Goal: Transaction & Acquisition: Obtain resource

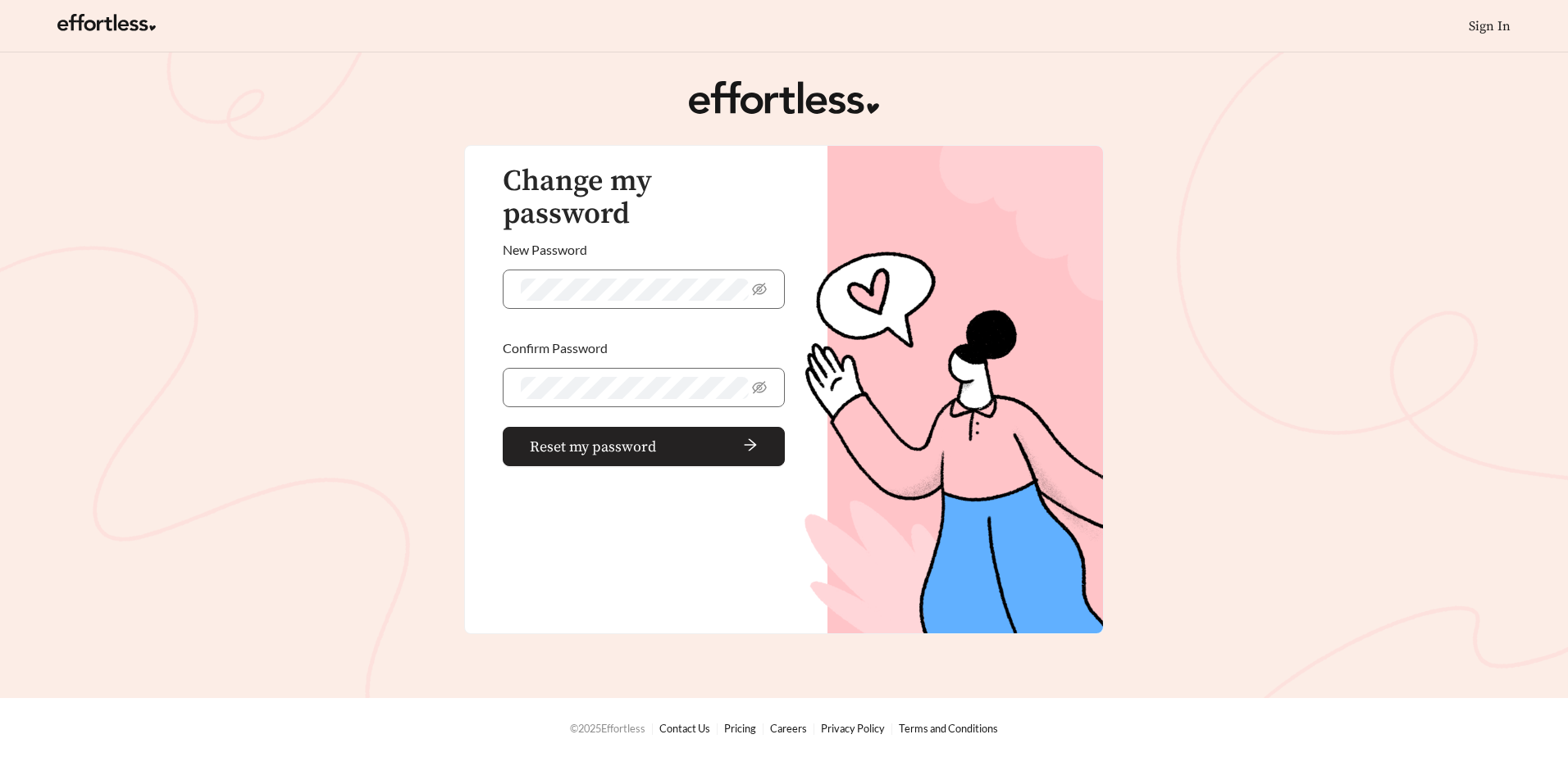
click at [557, 436] on span "Reset my password" at bounding box center [592, 447] width 126 height 22
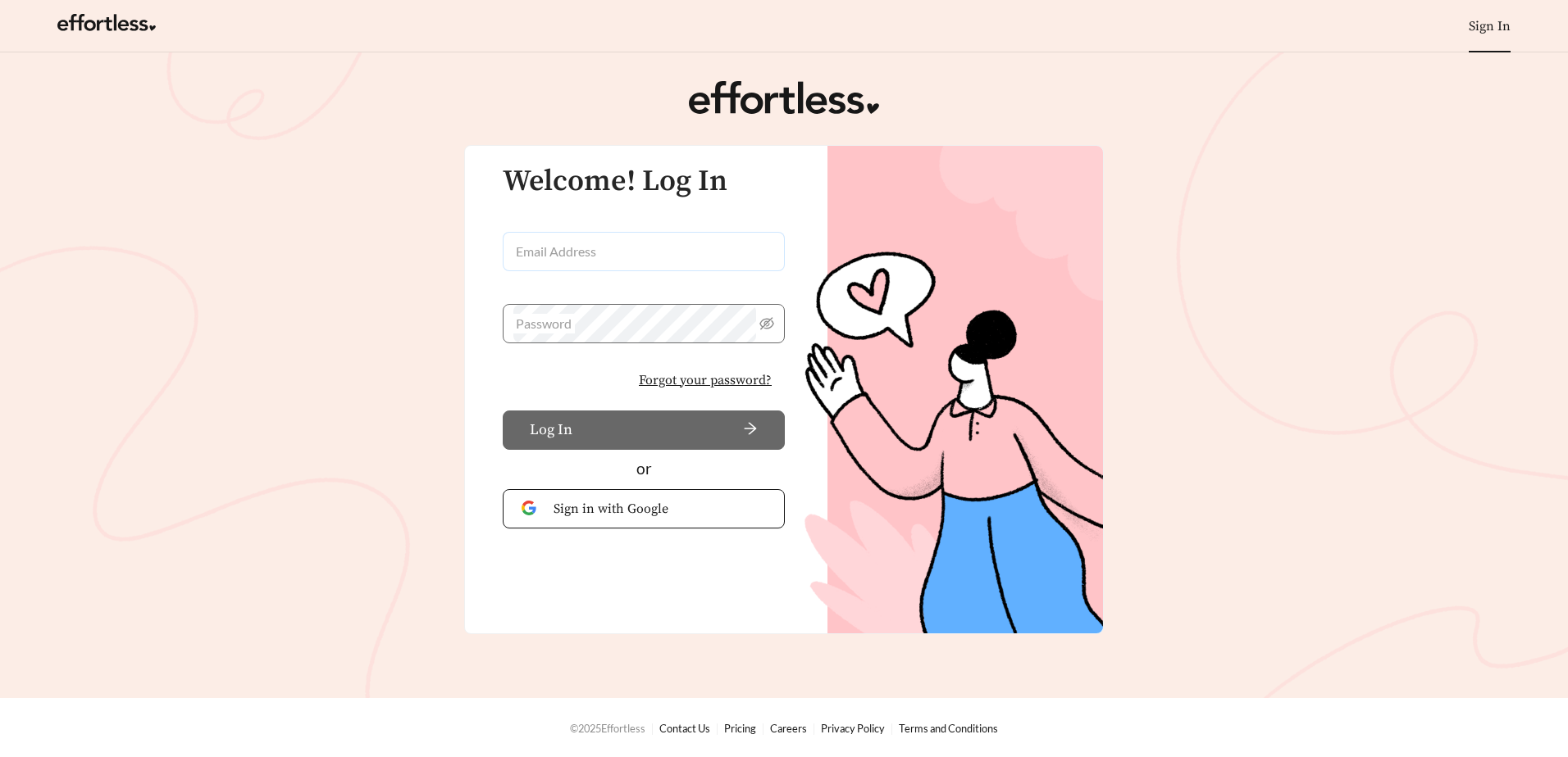
click at [590, 255] on input "Email Address" at bounding box center [643, 251] width 282 height 39
type input "**********"
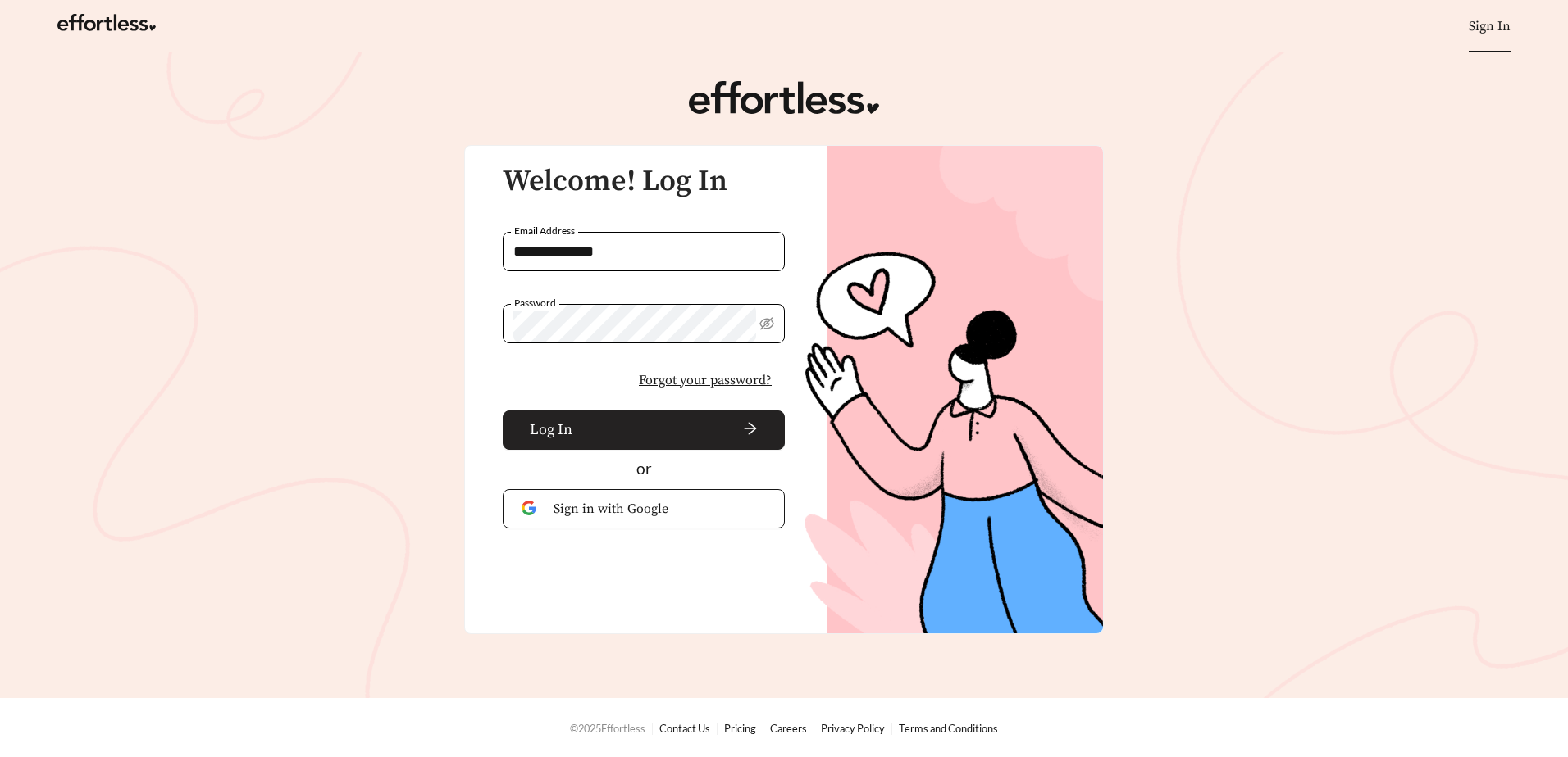
click at [620, 444] on button "Log In" at bounding box center [643, 430] width 282 height 39
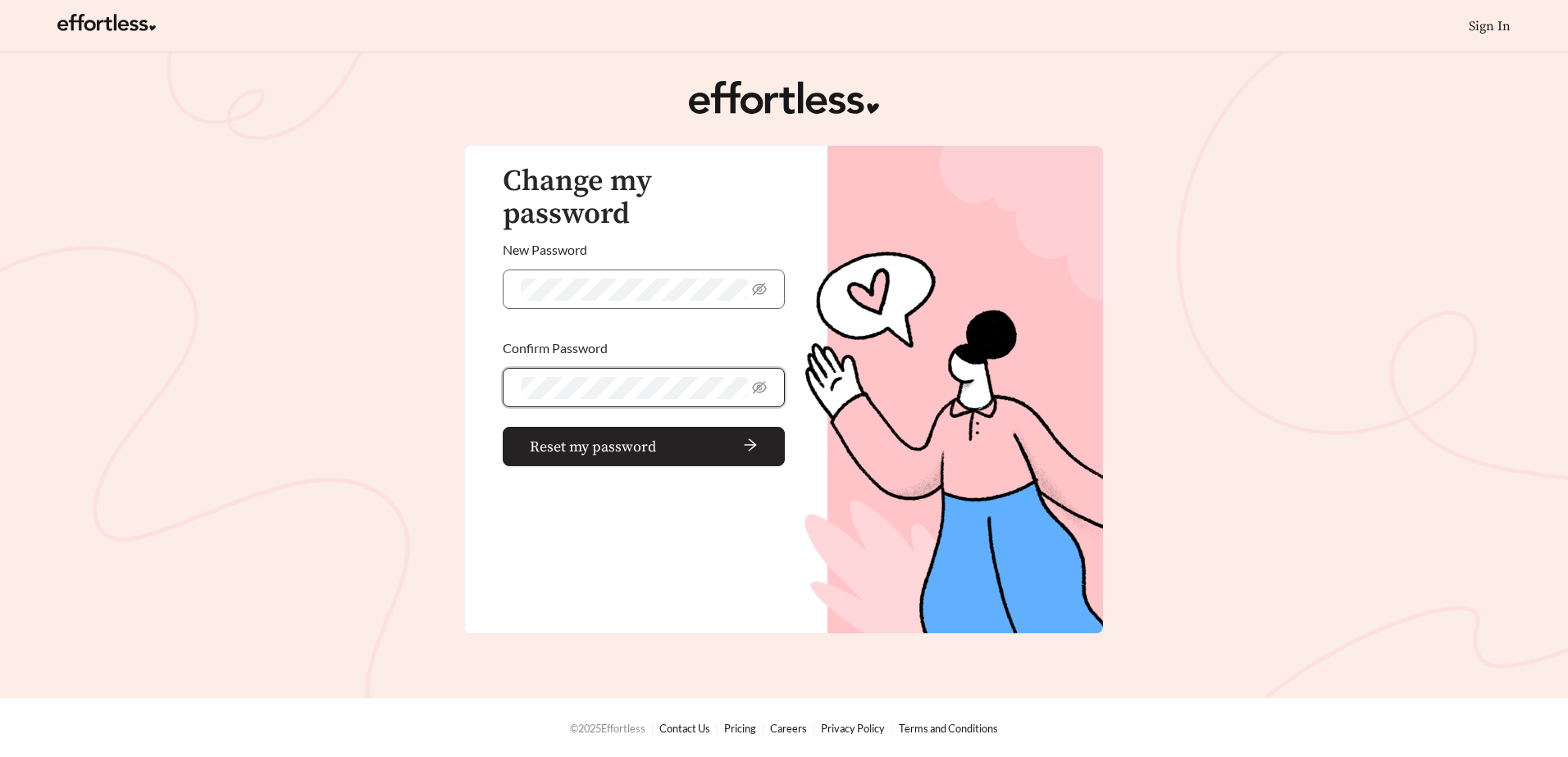
click at [612, 436] on span "Reset my password" at bounding box center [592, 447] width 126 height 22
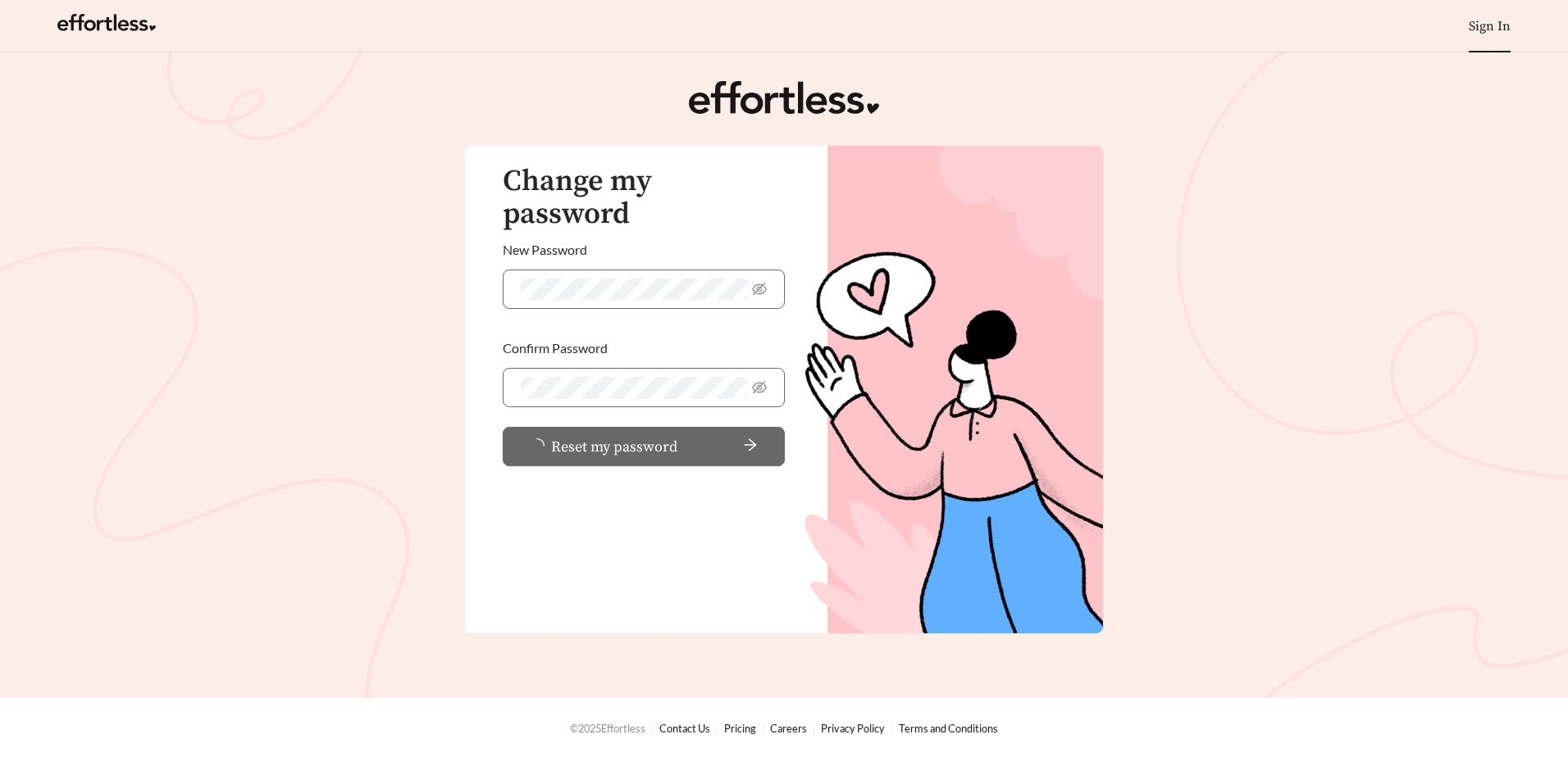
click at [1480, 22] on link "Sign In" at bounding box center [1489, 26] width 42 height 16
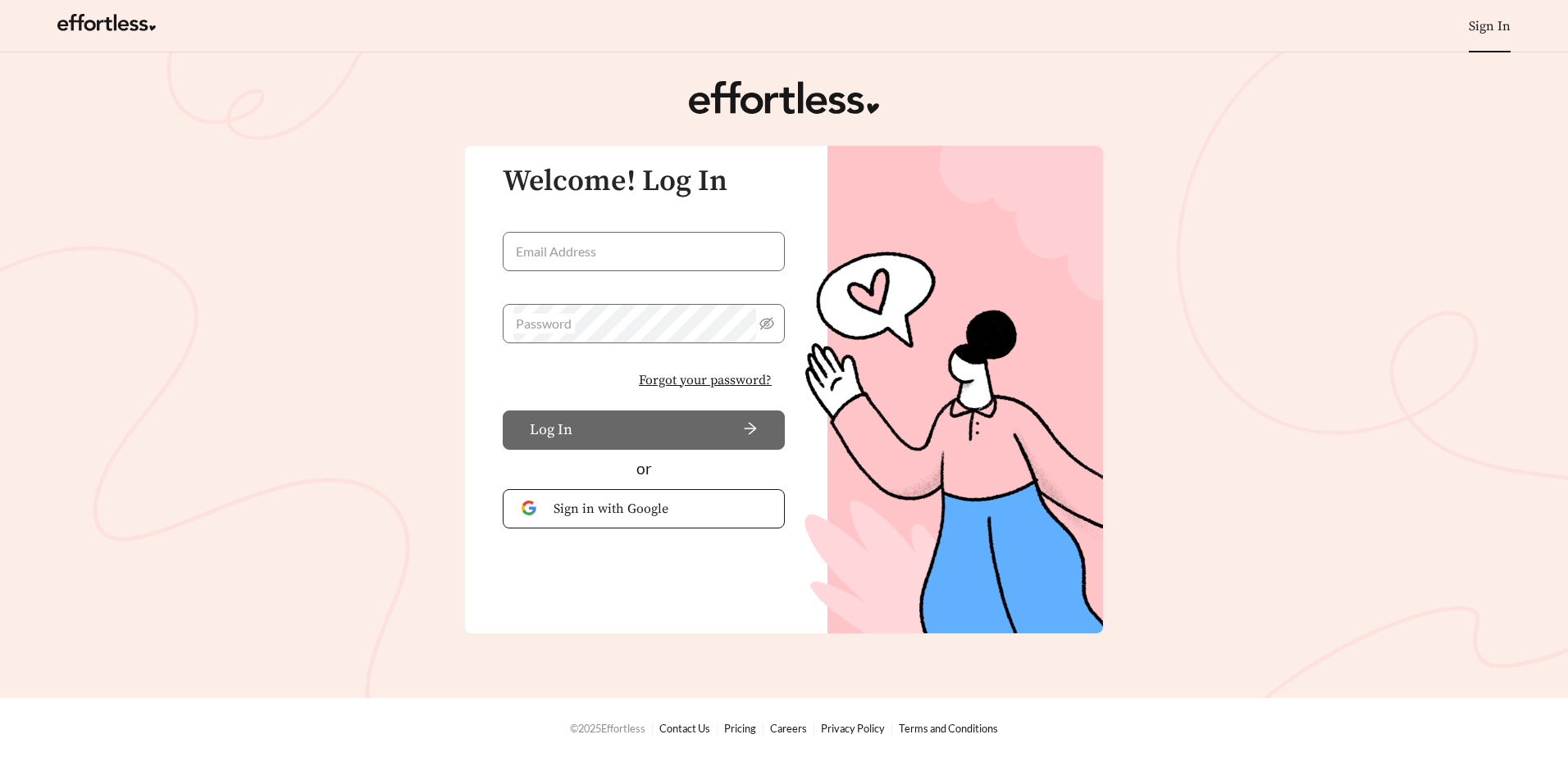
click at [702, 382] on span "Forgot your password?" at bounding box center [705, 380] width 133 height 20
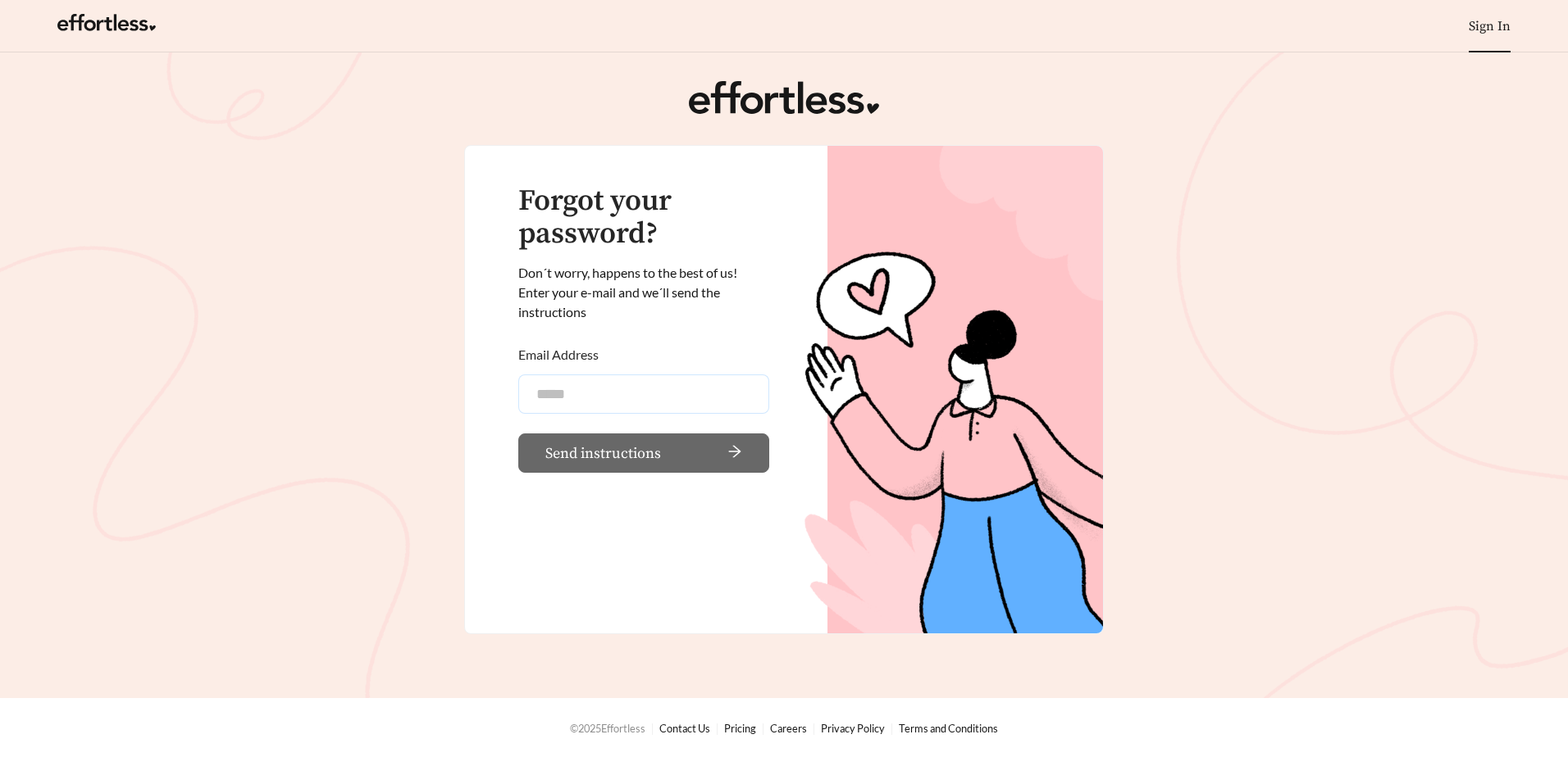
click at [603, 402] on input "Email Address" at bounding box center [643, 394] width 251 height 39
type input "**********"
click at [606, 464] on span "Send instructions" at bounding box center [603, 454] width 116 height 22
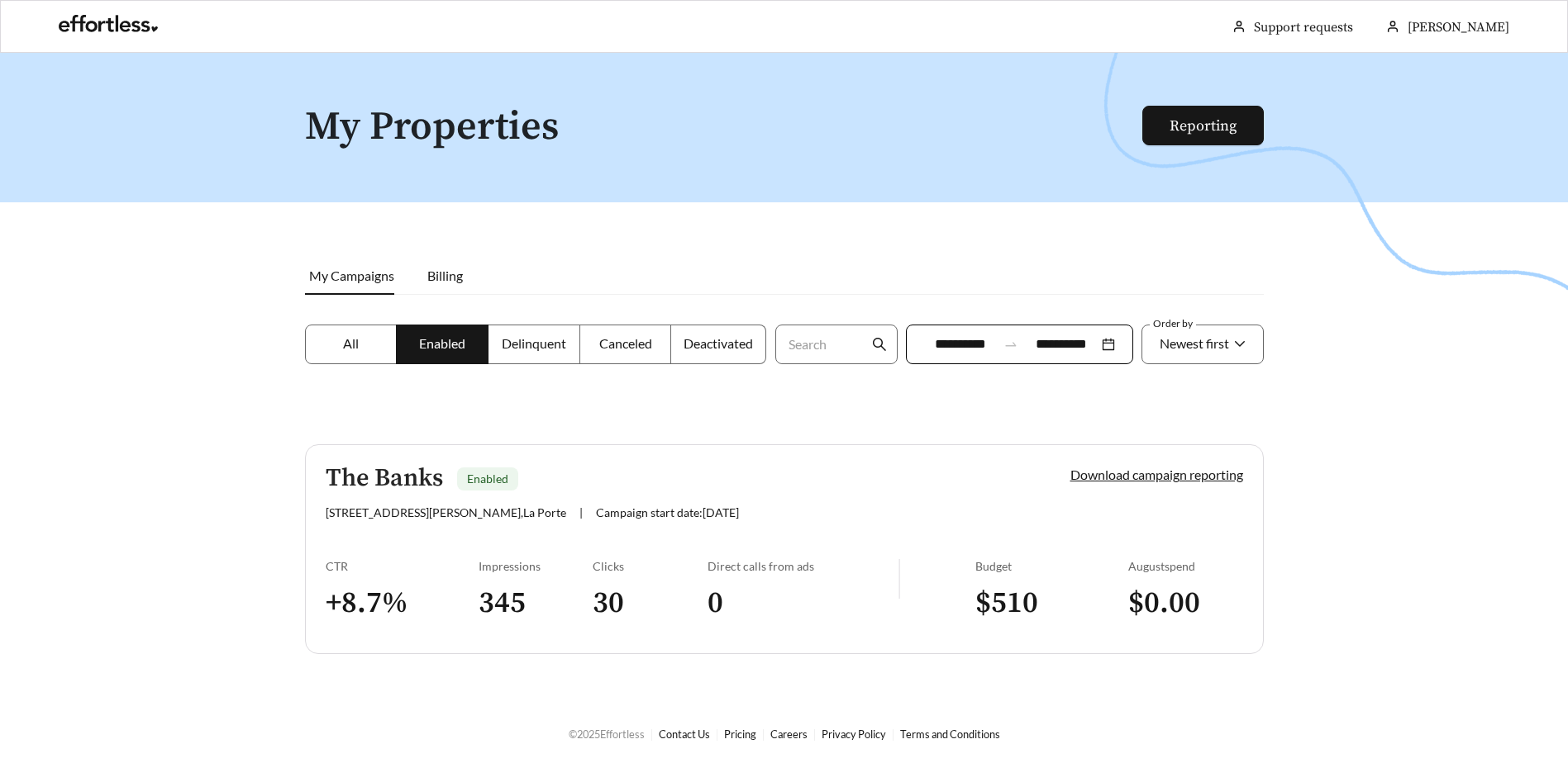
scroll to position [53, 0]
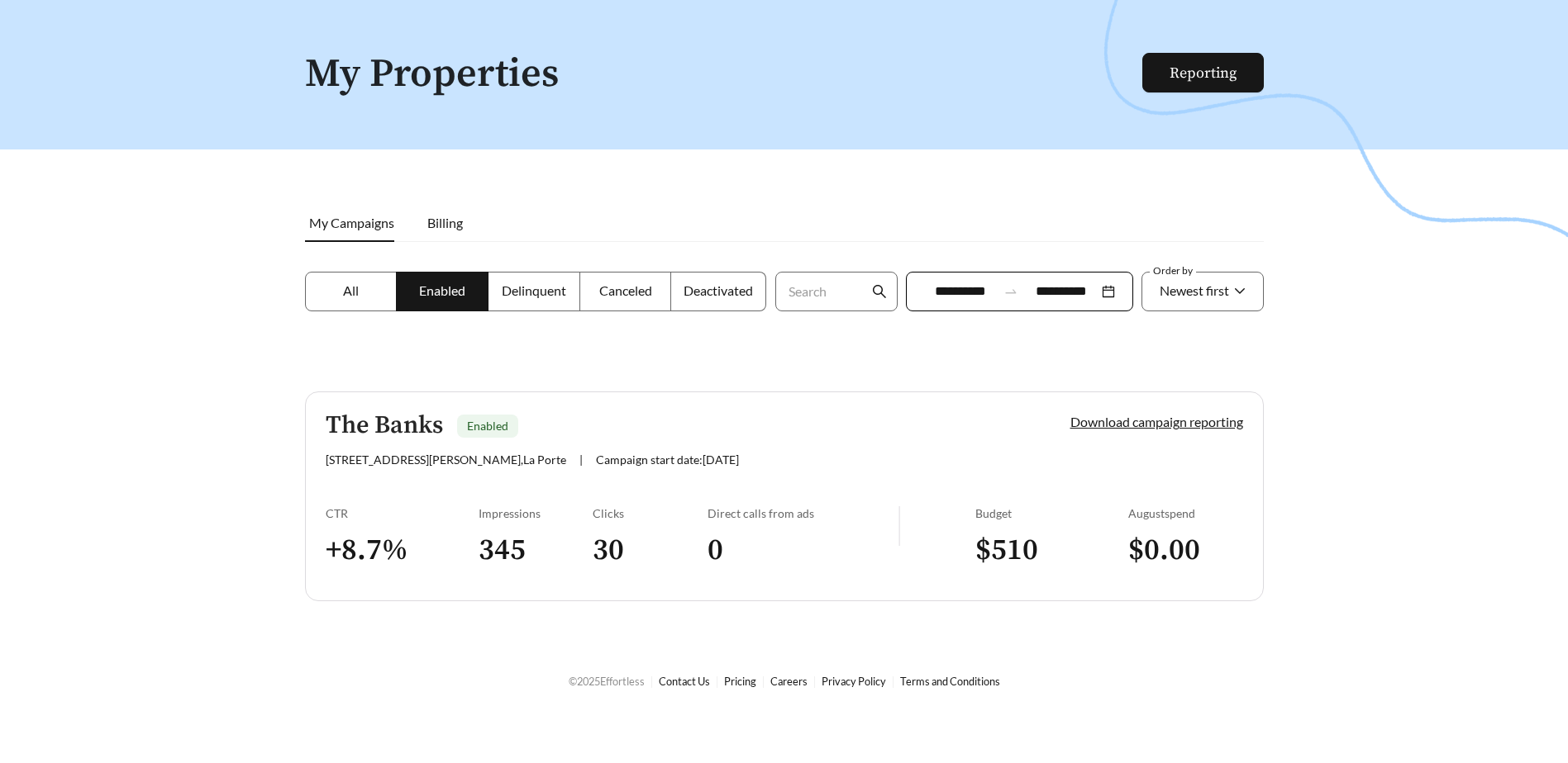
click at [1288, 541] on div at bounding box center [784, 382] width 1568 height 763
click at [1226, 70] on link "Reporting" at bounding box center [1203, 73] width 67 height 19
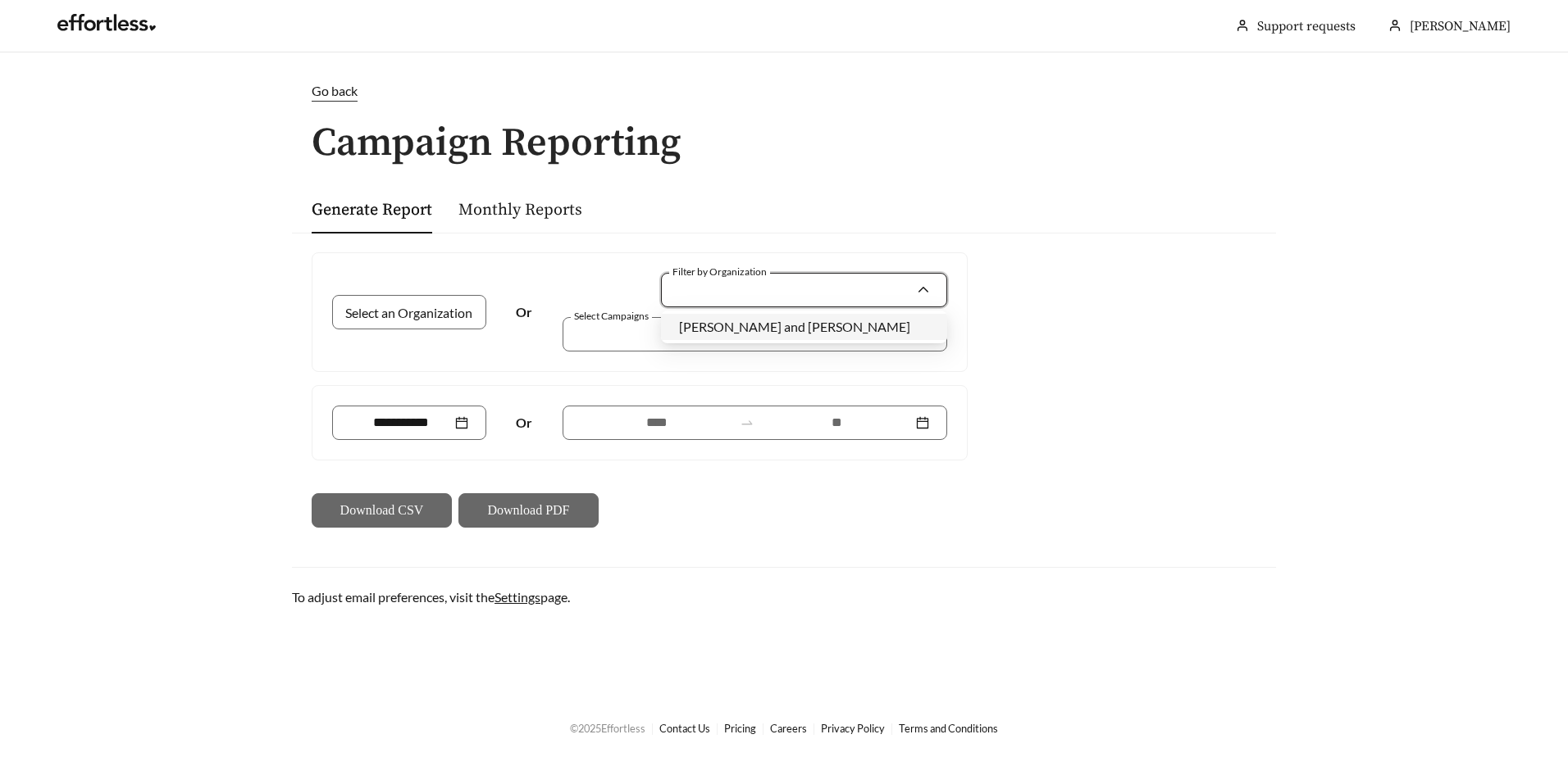
click at [738, 295] on input "Filter by Organization" at bounding box center [798, 290] width 237 height 33
click at [738, 324] on span "Flaherty and Collins" at bounding box center [794, 326] width 231 height 15
click at [399, 315] on input "Select an Organization" at bounding box center [403, 312] width 105 height 33
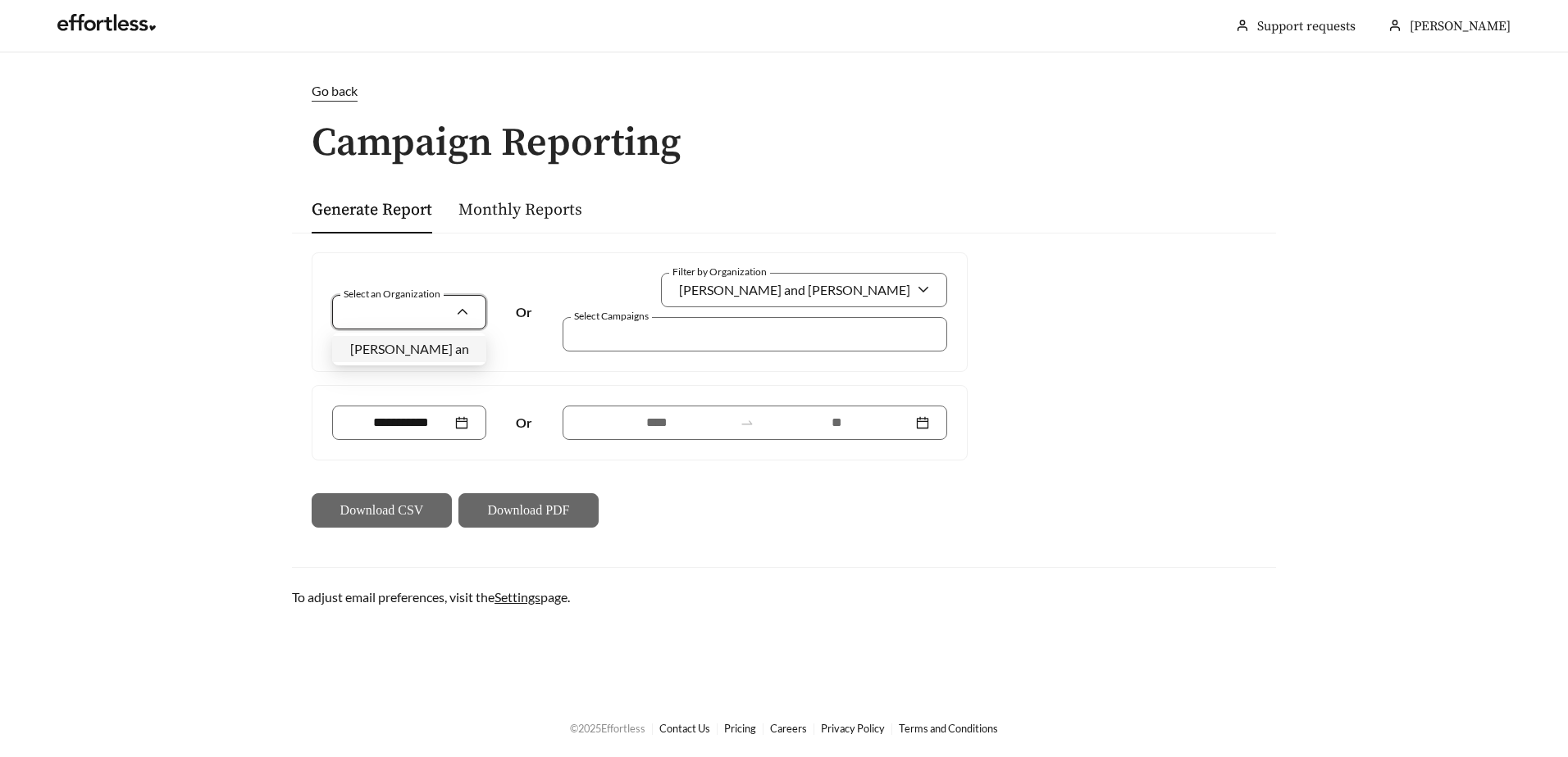
click at [378, 352] on span "Flaherty and Collins" at bounding box center [466, 349] width 231 height 15
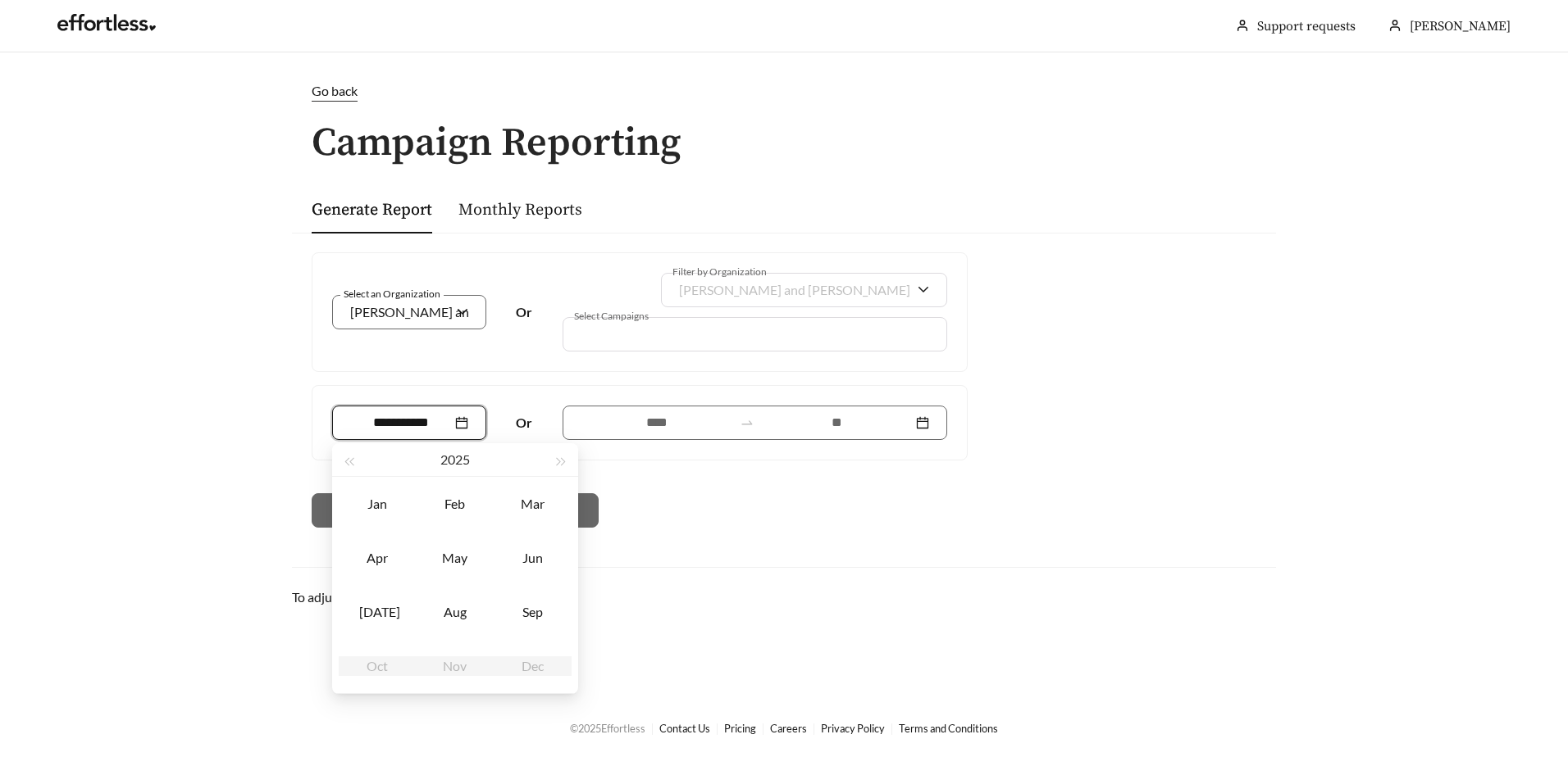
click at [420, 413] on input at bounding box center [401, 423] width 101 height 20
type input "*******"
click at [530, 618] on div "Sep" at bounding box center [533, 612] width 49 height 20
type input "*******"
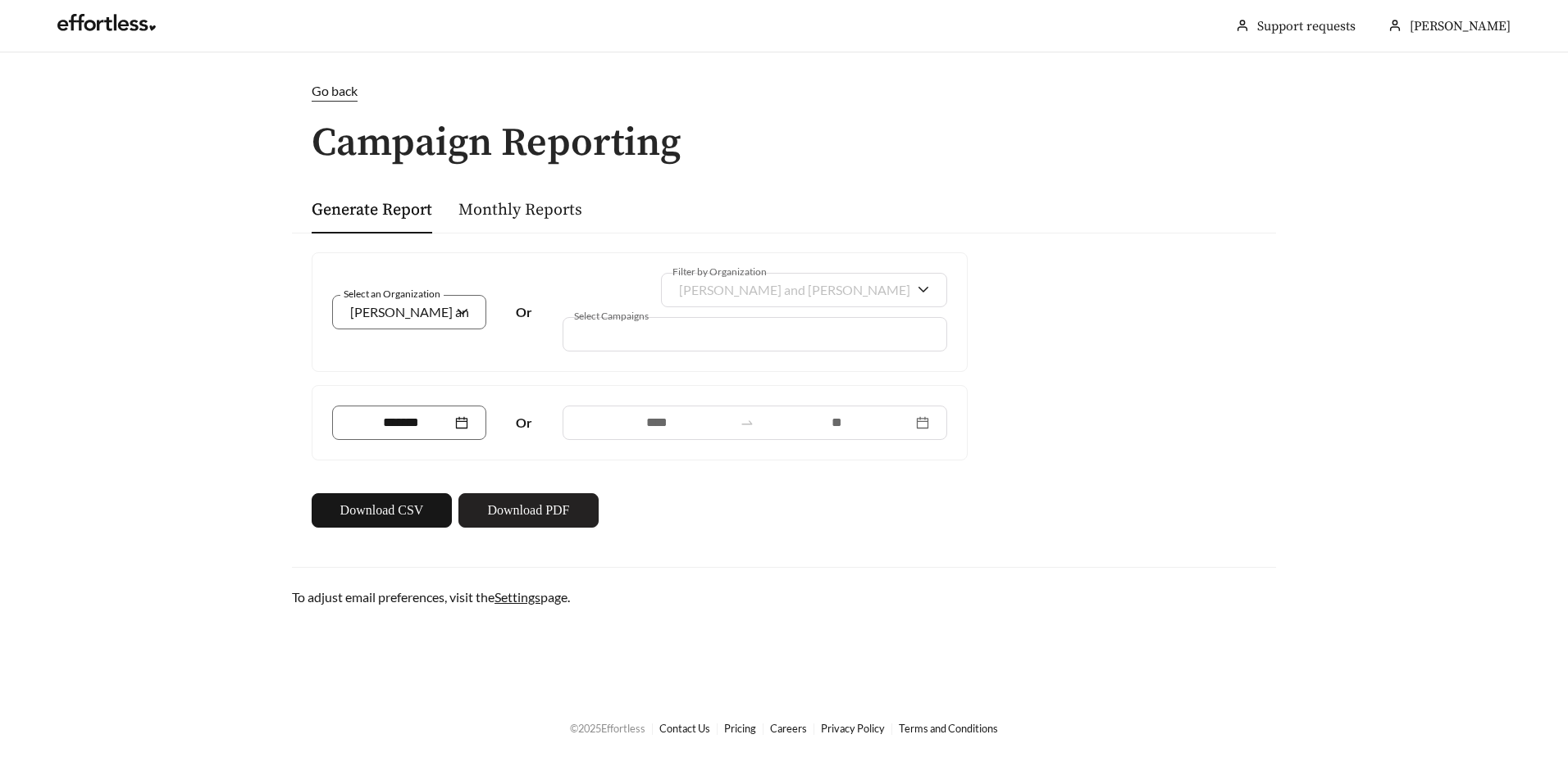
click at [496, 506] on span "Download PDF" at bounding box center [528, 511] width 82 height 20
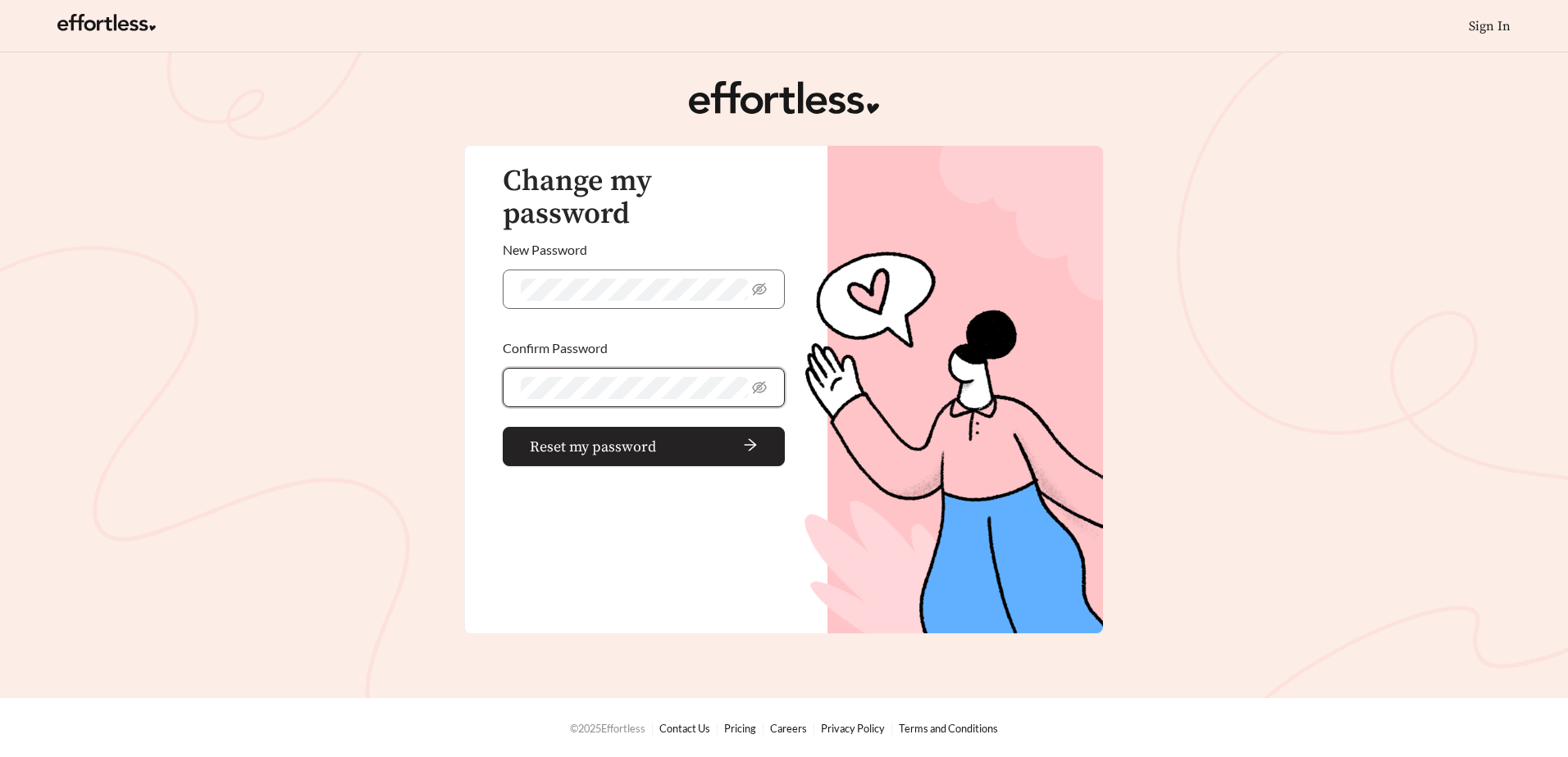
click at [627, 436] on span "Reset my password" at bounding box center [592, 447] width 126 height 22
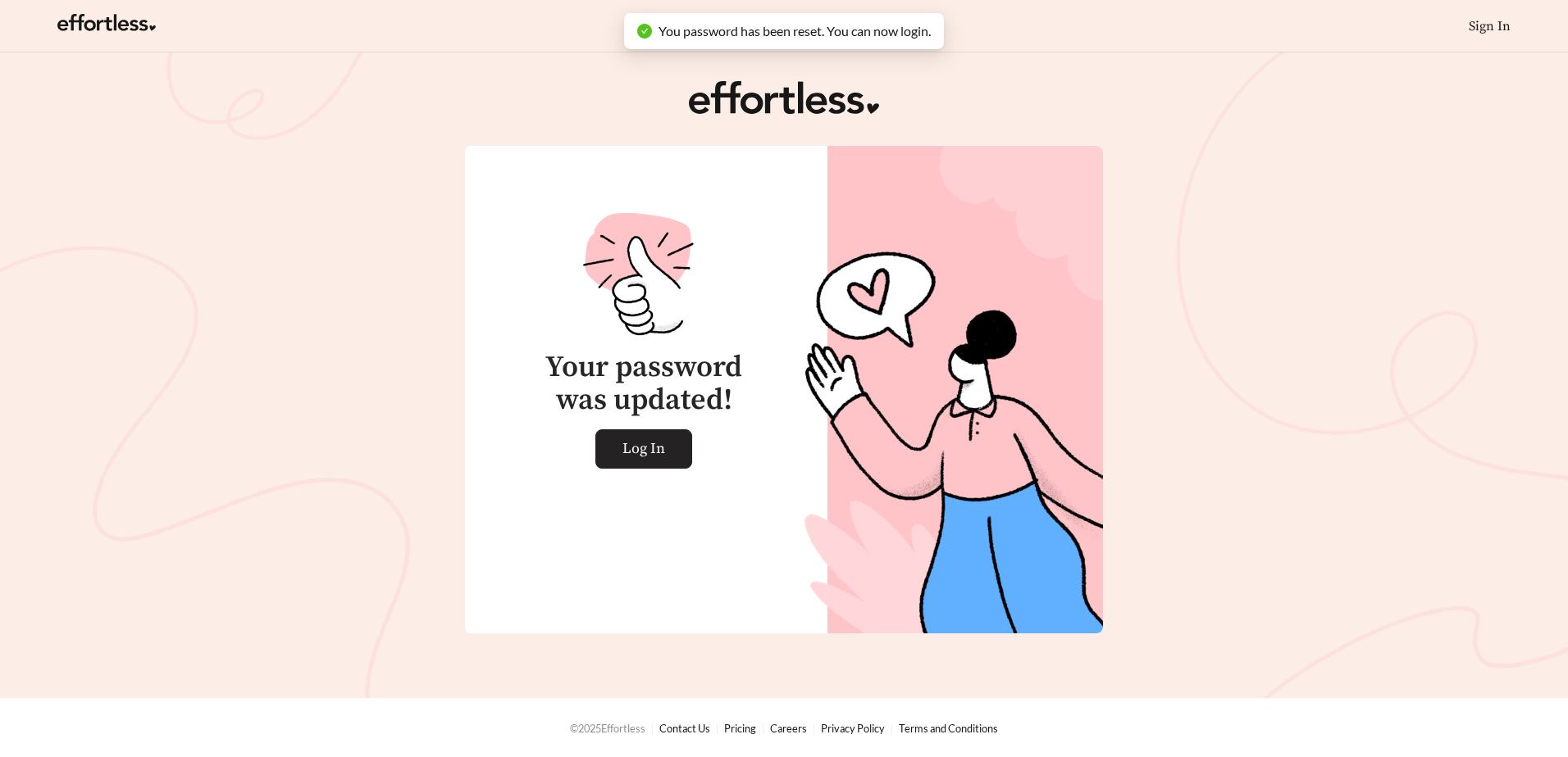
click at [640, 452] on span "Log In" at bounding box center [643, 449] width 43 height 38
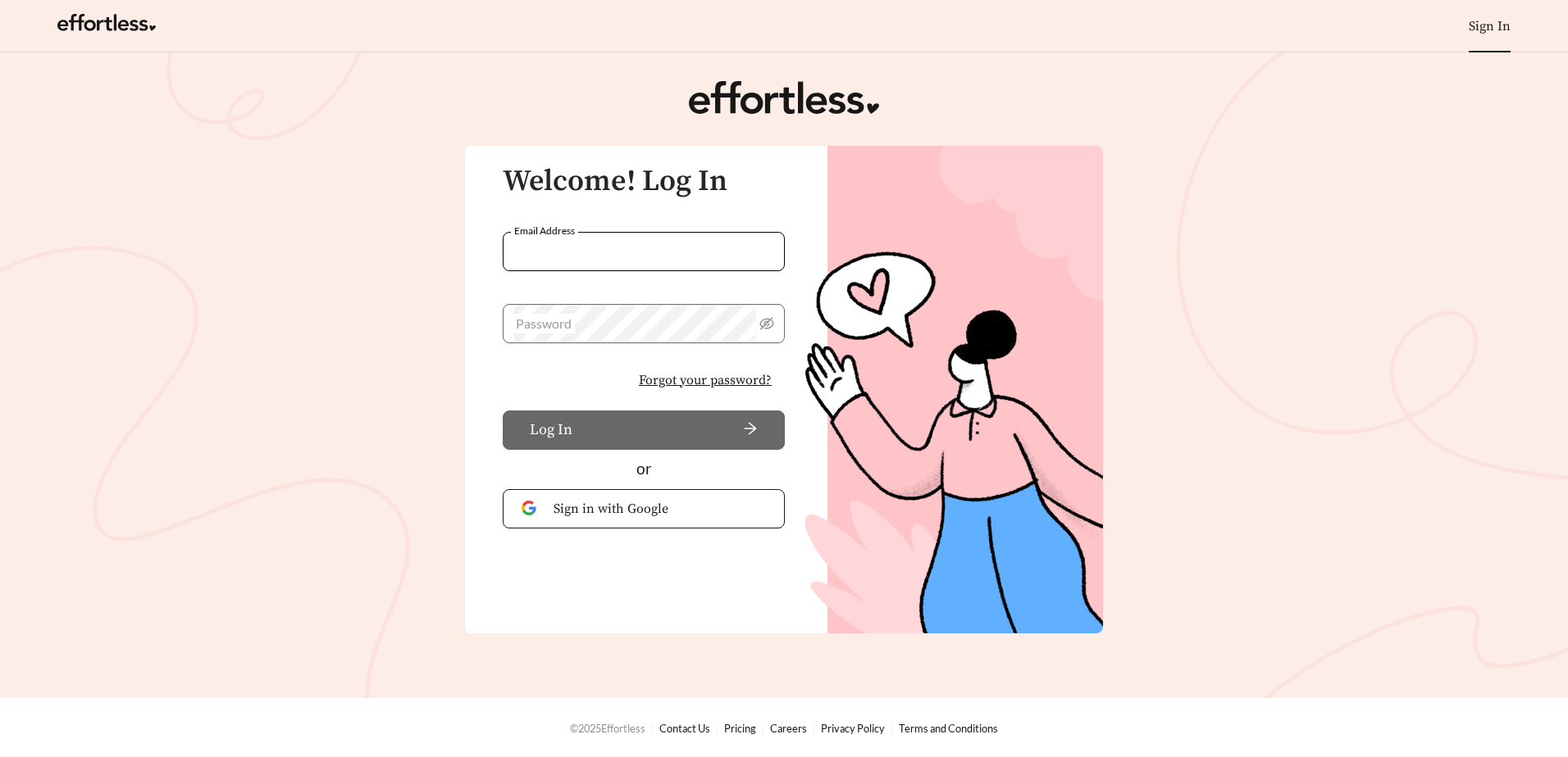
click at [588, 243] on input "Email Address" at bounding box center [643, 251] width 282 height 39
type input "**********"
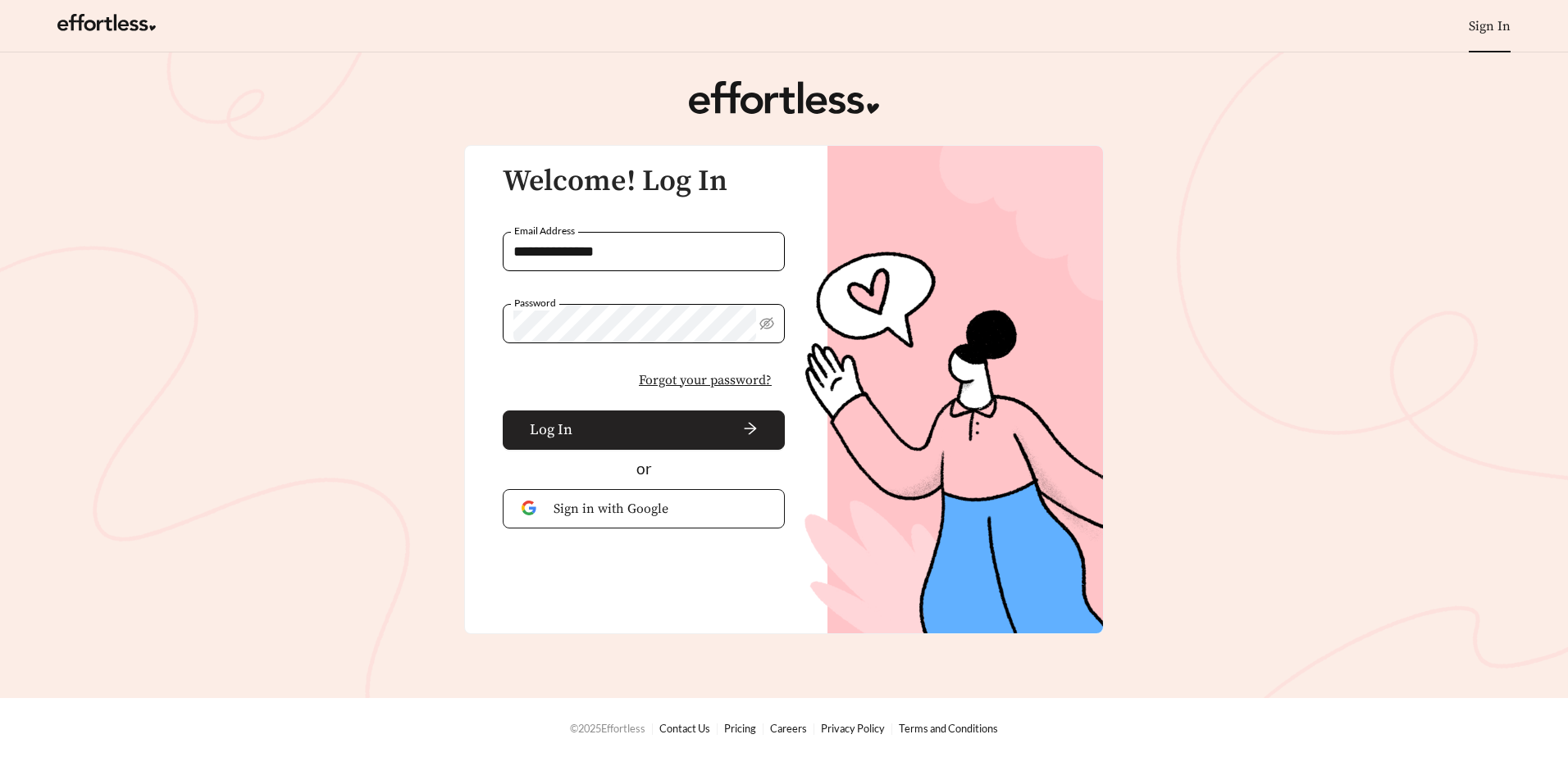
click at [565, 428] on span "Log In" at bounding box center [551, 430] width 43 height 22
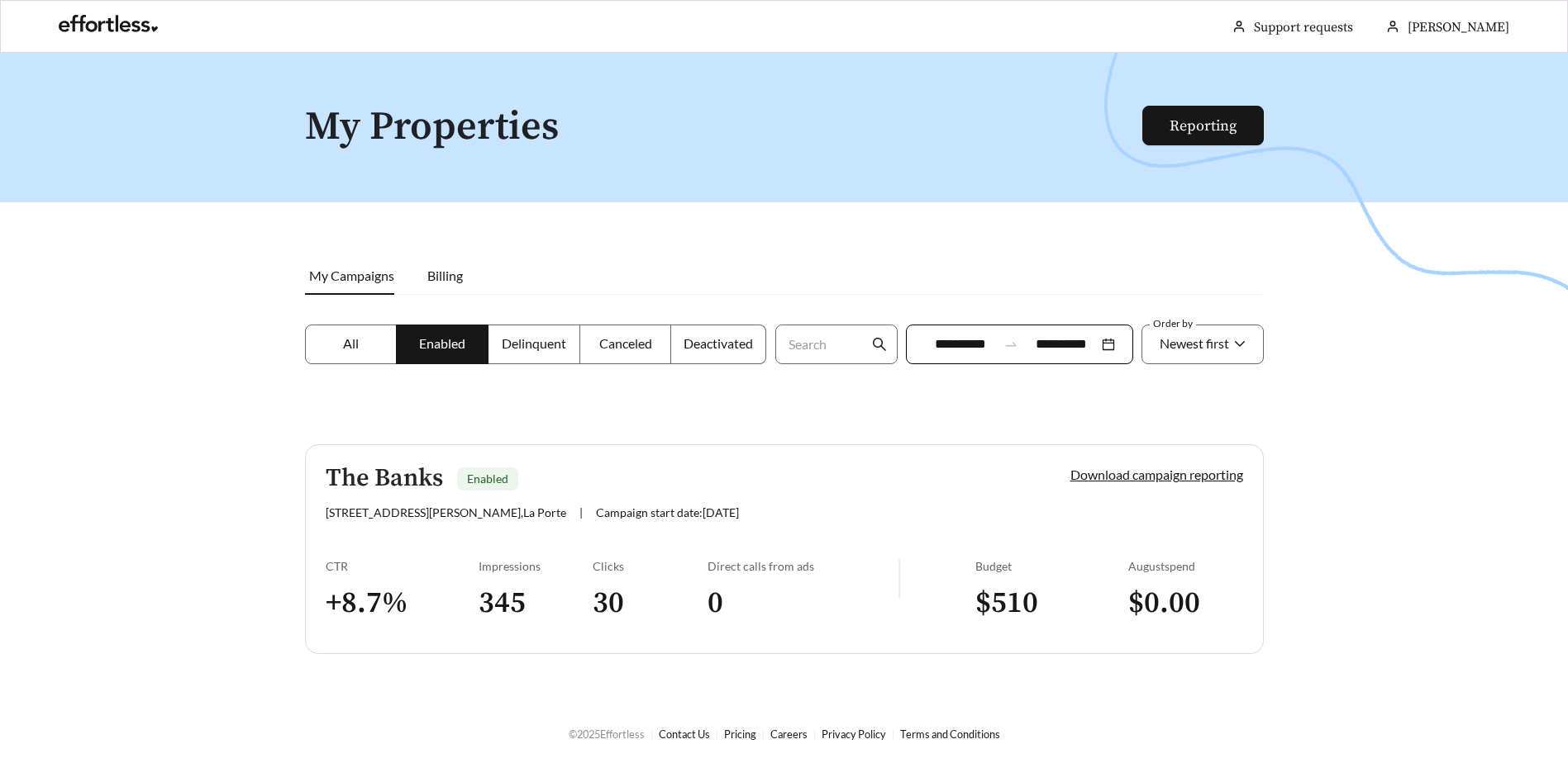
scroll to position [53, 0]
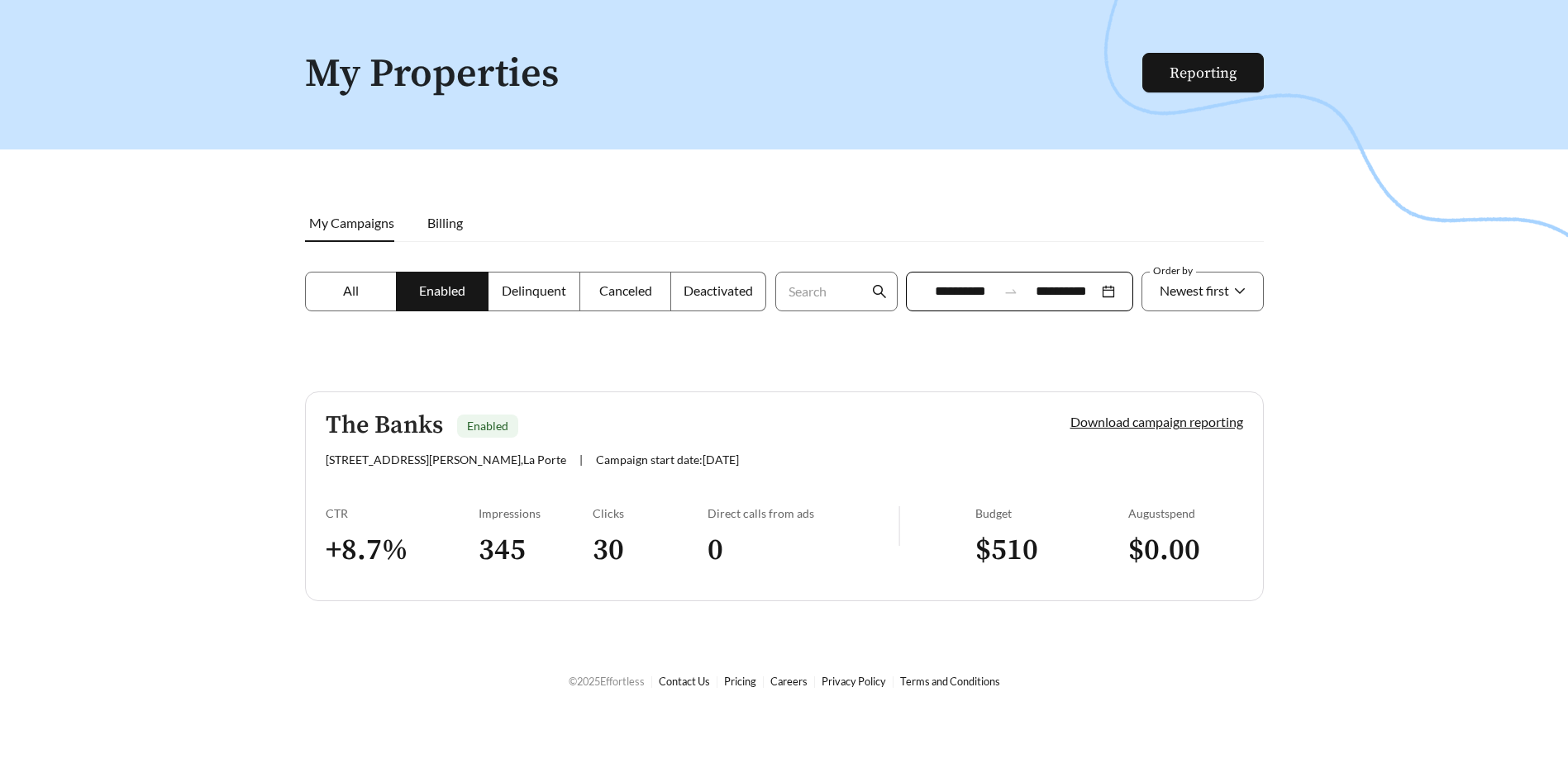
click at [330, 296] on label "All" at bounding box center [351, 291] width 92 height 39
click at [453, 301] on label "Enabled" at bounding box center [443, 291] width 91 height 39
click at [535, 293] on span "Delinquent" at bounding box center [533, 290] width 65 height 16
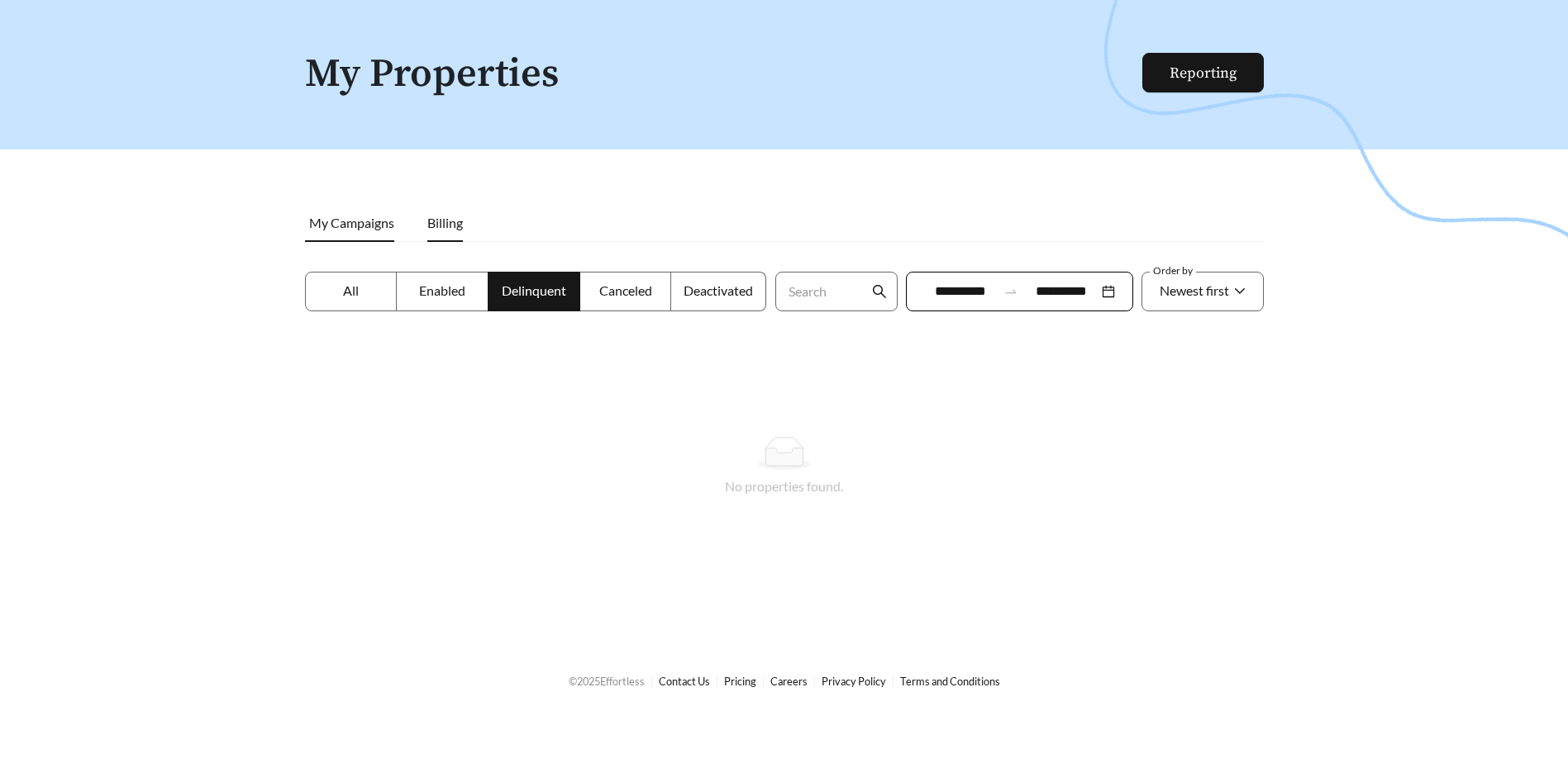
click at [450, 214] on li "Billing" at bounding box center [445, 224] width 68 height 38
click at [437, 291] on span "Enabled" at bounding box center [442, 290] width 47 height 16
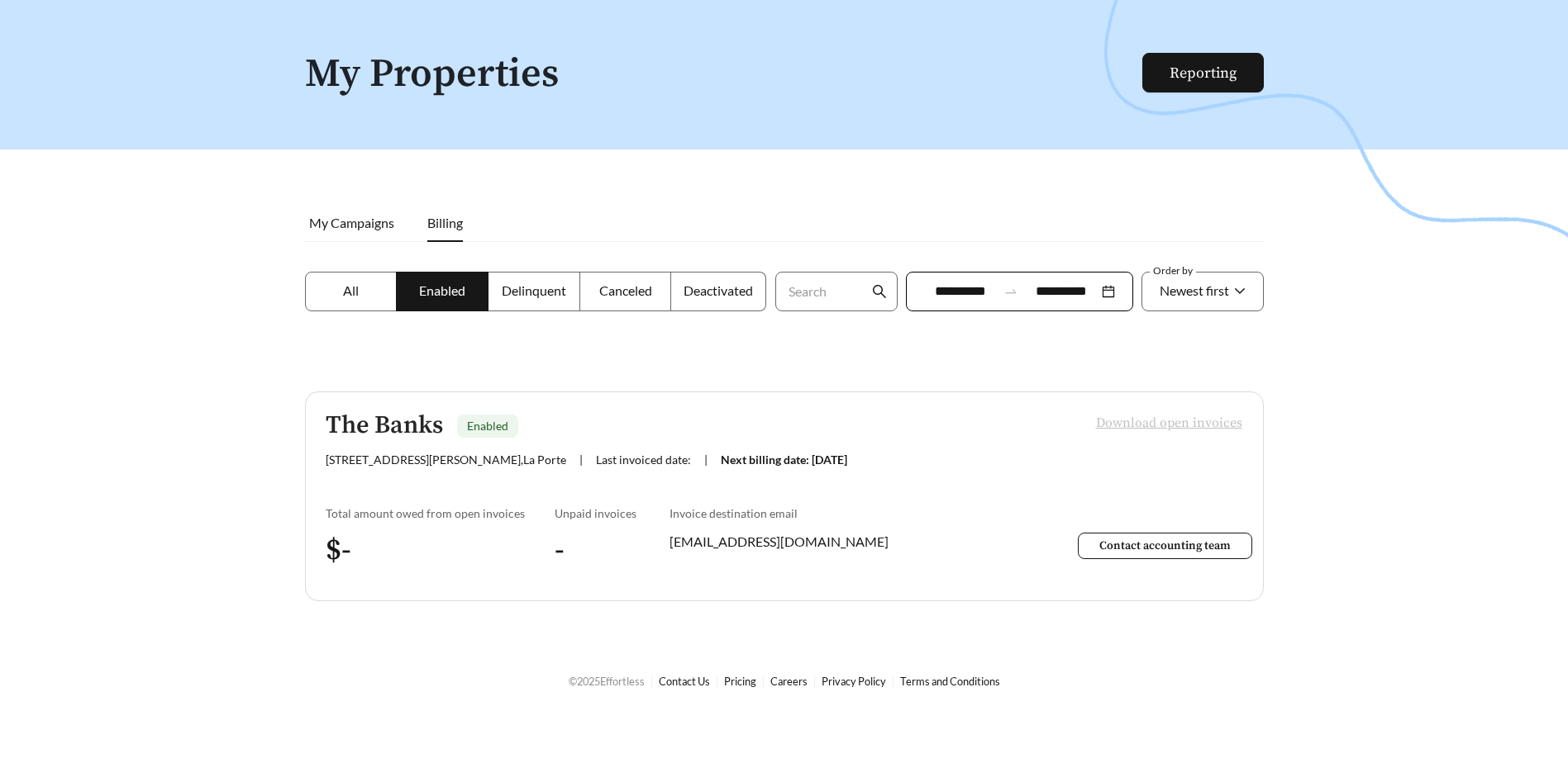
click at [221, 508] on div at bounding box center [784, 382] width 1568 height 763
click at [327, 216] on span "My Campaigns" at bounding box center [352, 222] width 85 height 16
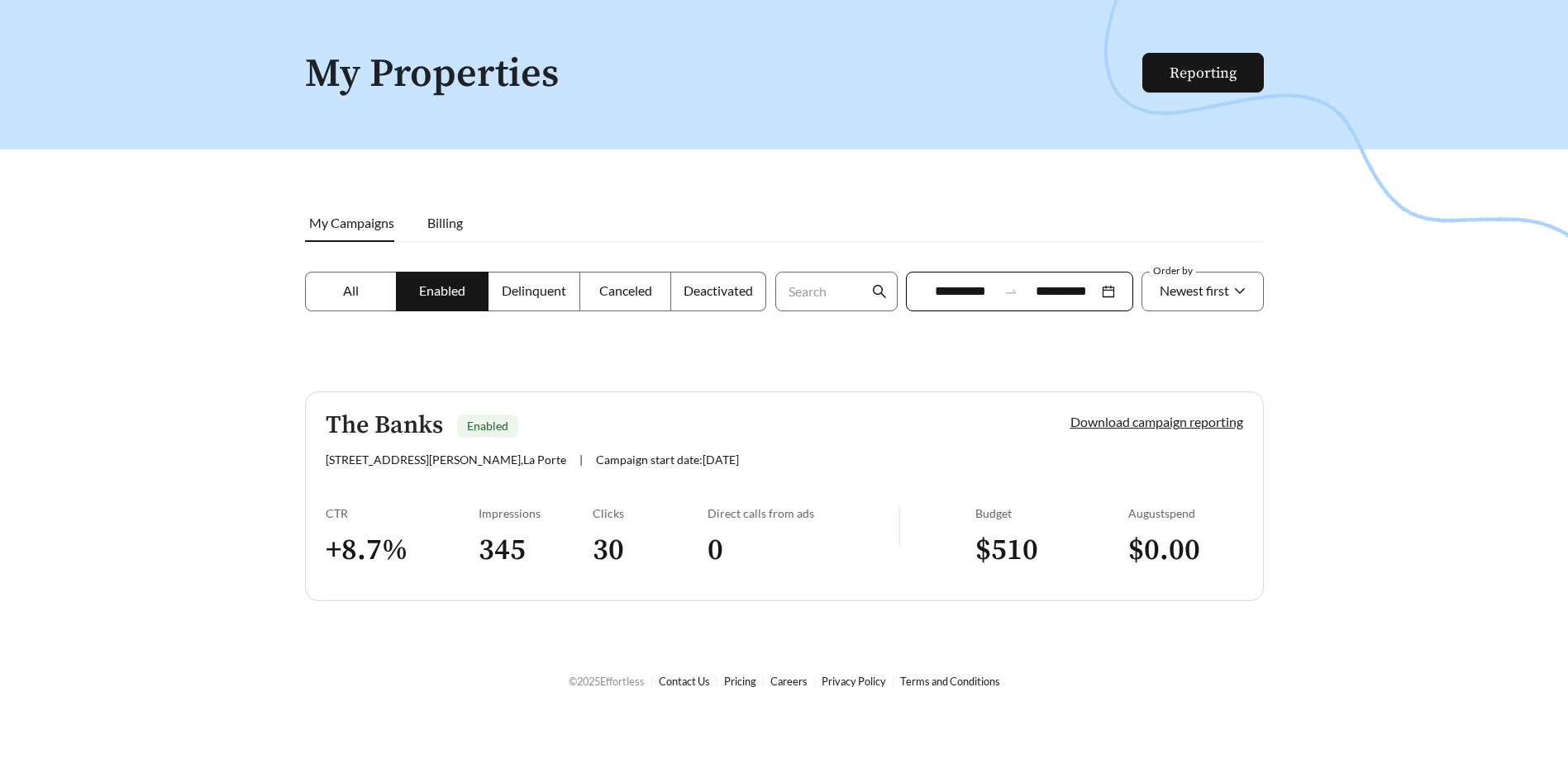
click at [1207, 423] on link "Download campaign reporting" at bounding box center [1156, 422] width 173 height 16
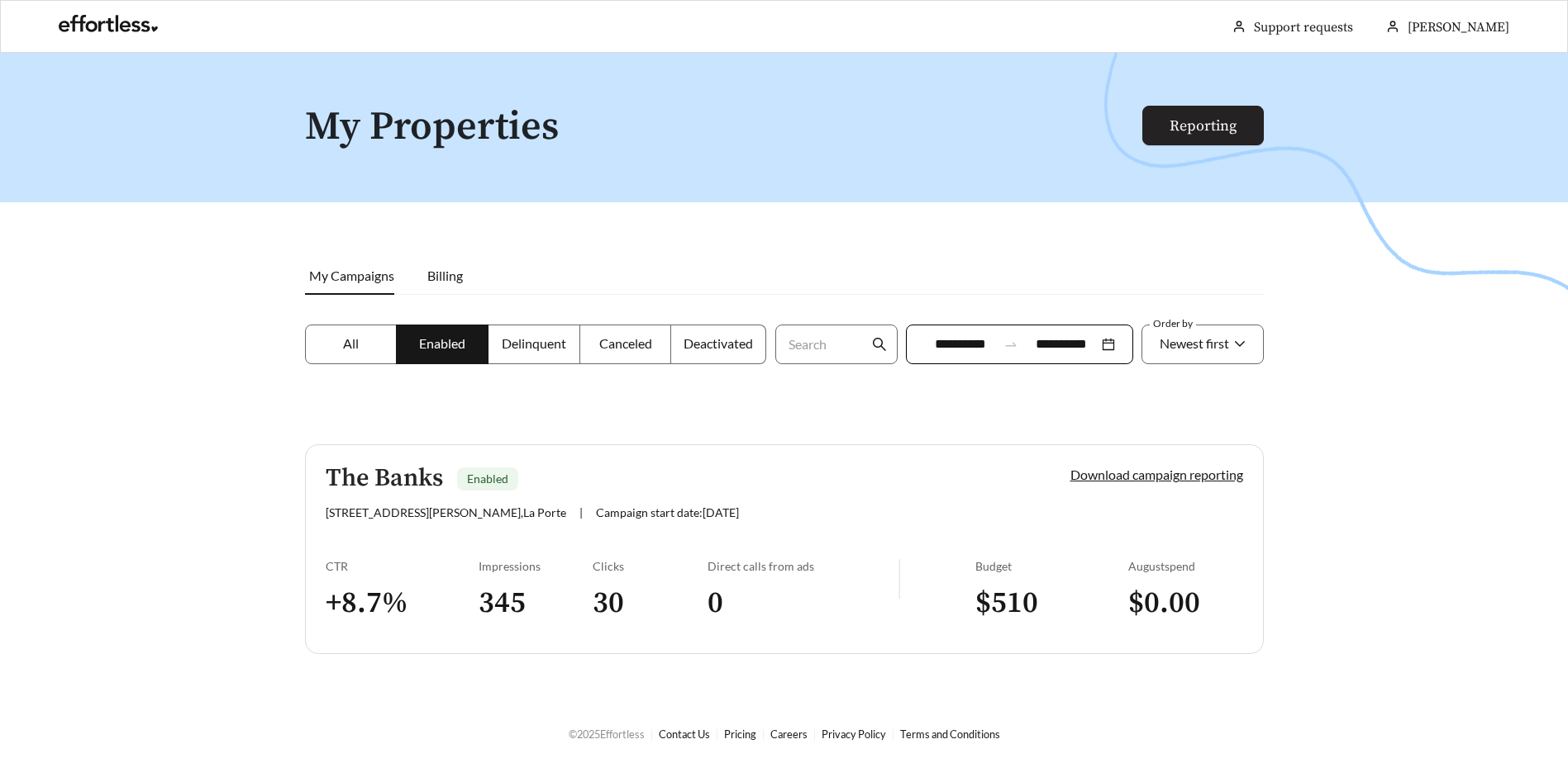
click at [1211, 119] on link "Reporting" at bounding box center [1203, 126] width 67 height 19
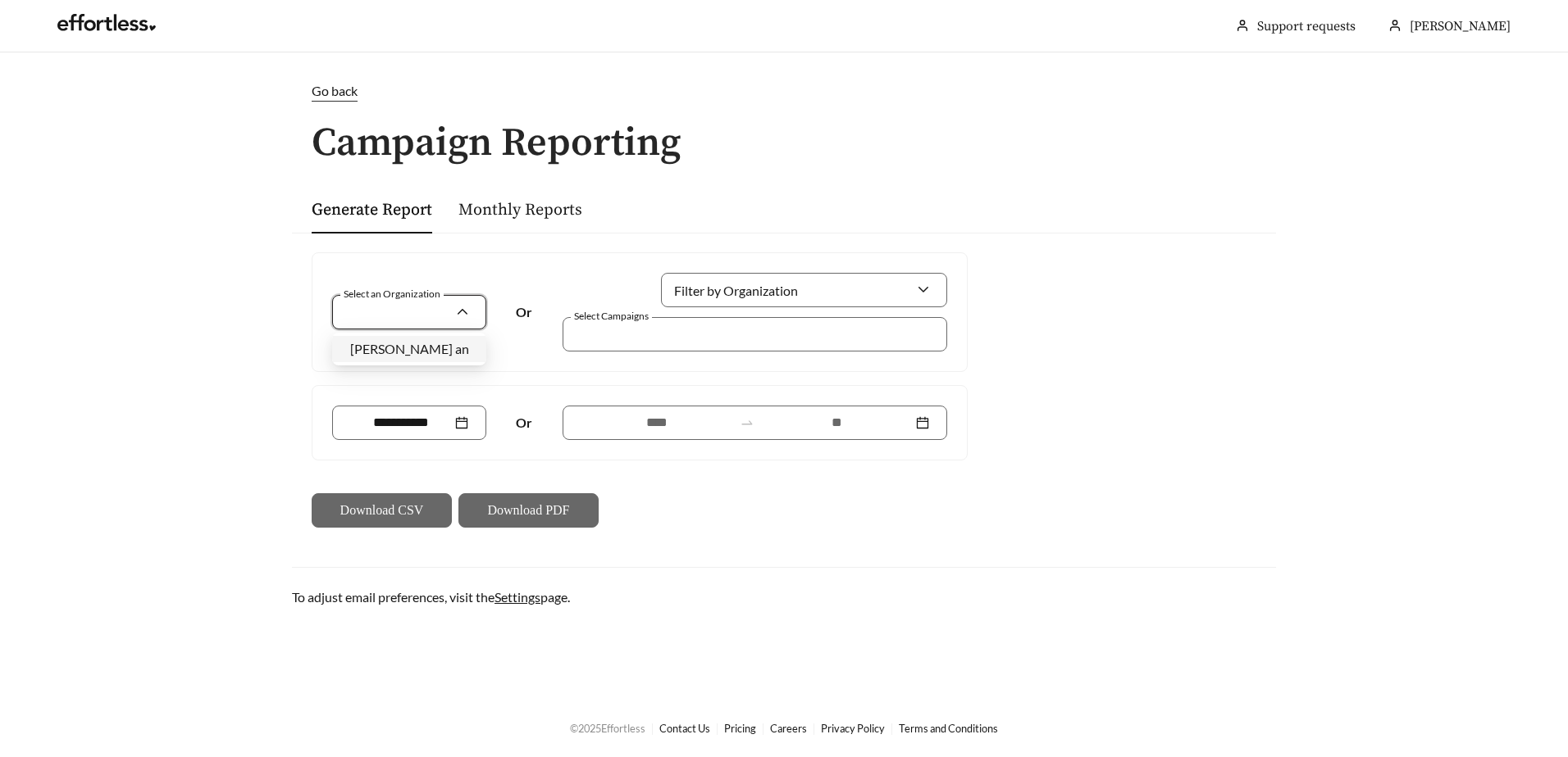
click at [443, 317] on input "Select an Organization" at bounding box center [403, 312] width 105 height 33
click at [424, 350] on span "Flaherty and Collins" at bounding box center [466, 349] width 231 height 15
click at [610, 338] on div at bounding box center [743, 334] width 347 height 22
click at [534, 204] on link "Monthly Reports" at bounding box center [520, 210] width 124 height 21
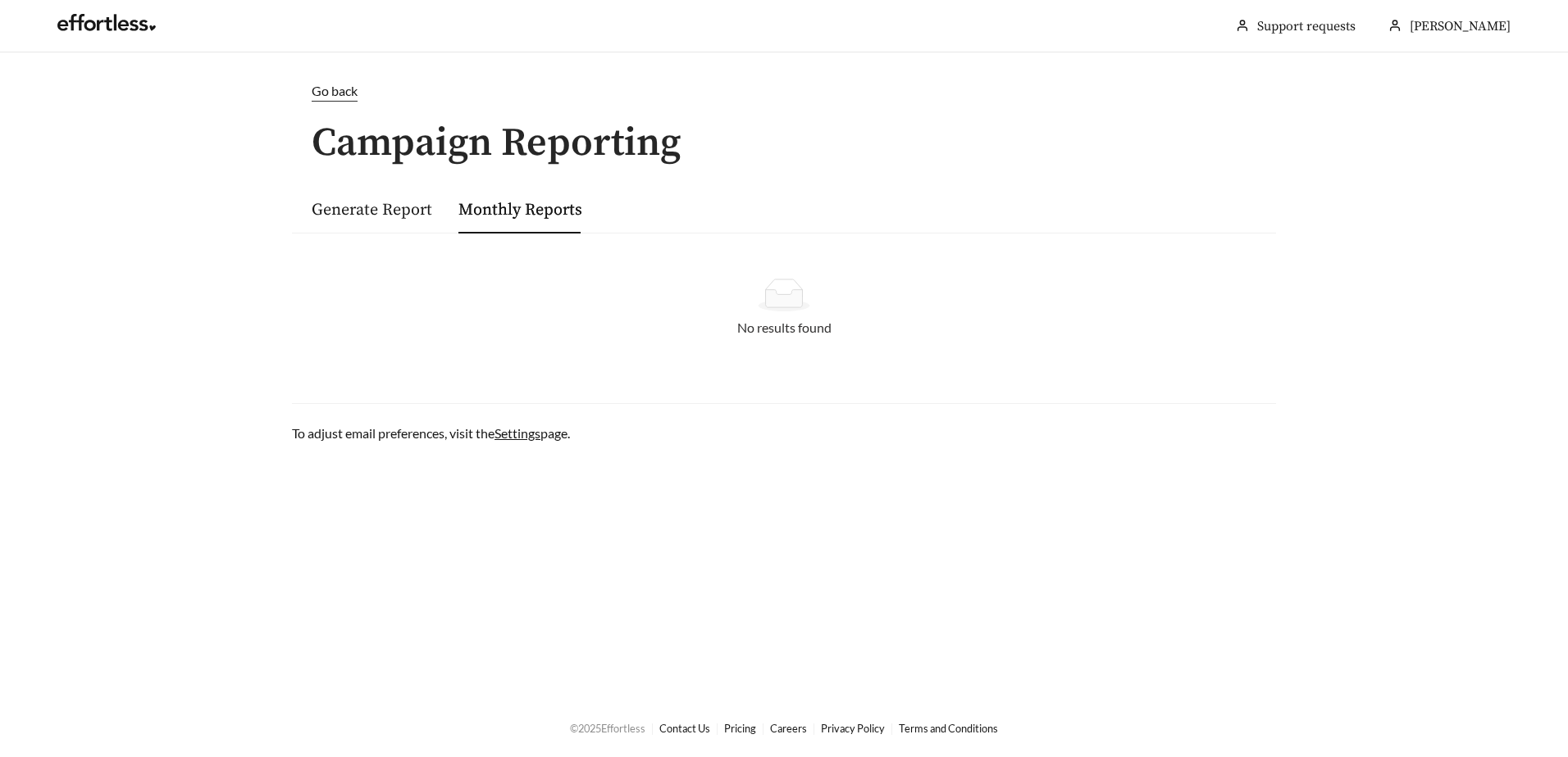
click at [326, 97] on span "Go back" at bounding box center [334, 90] width 46 height 15
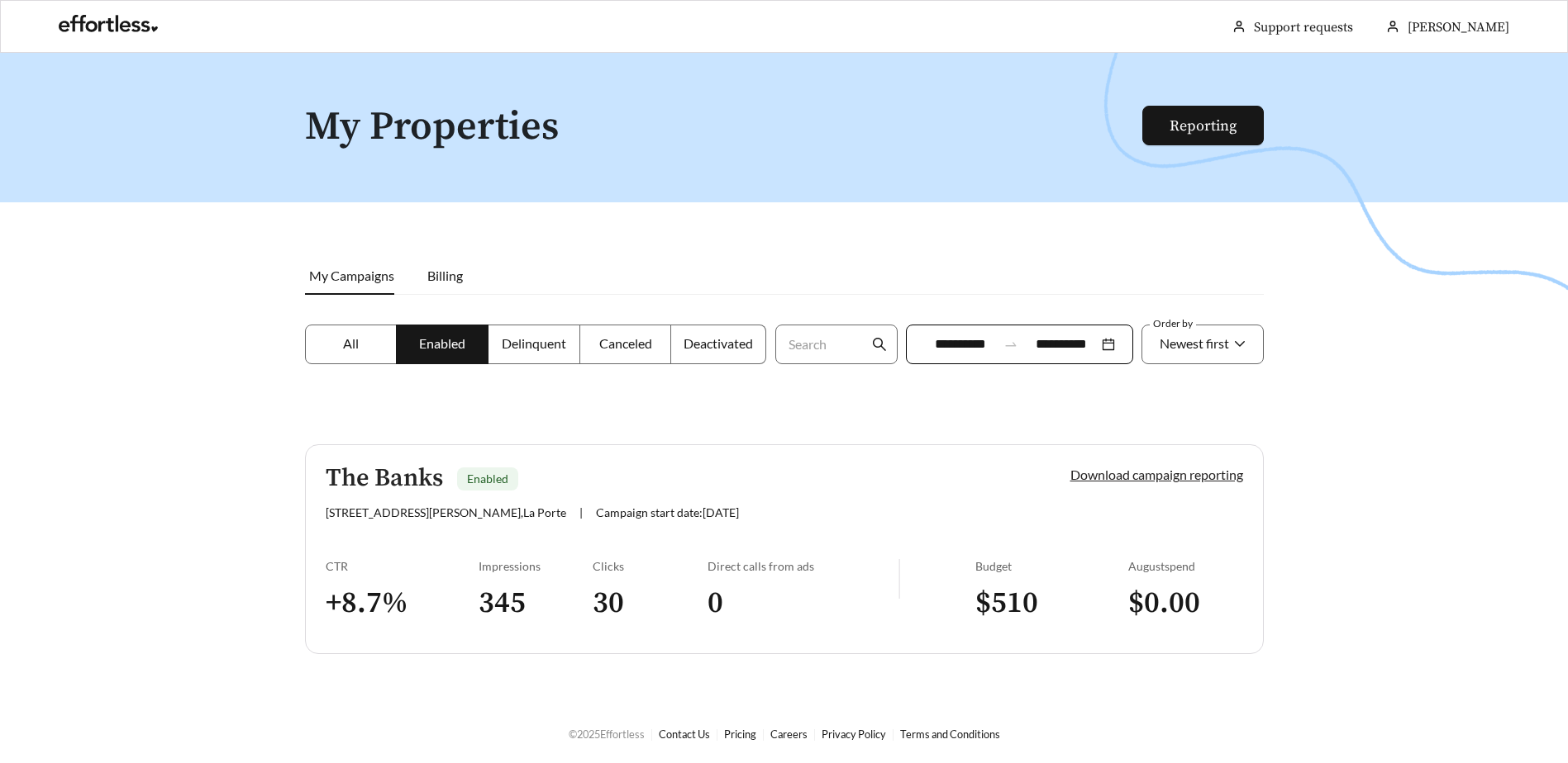
click at [1100, 479] on link "Download campaign reporting" at bounding box center [1156, 474] width 173 height 16
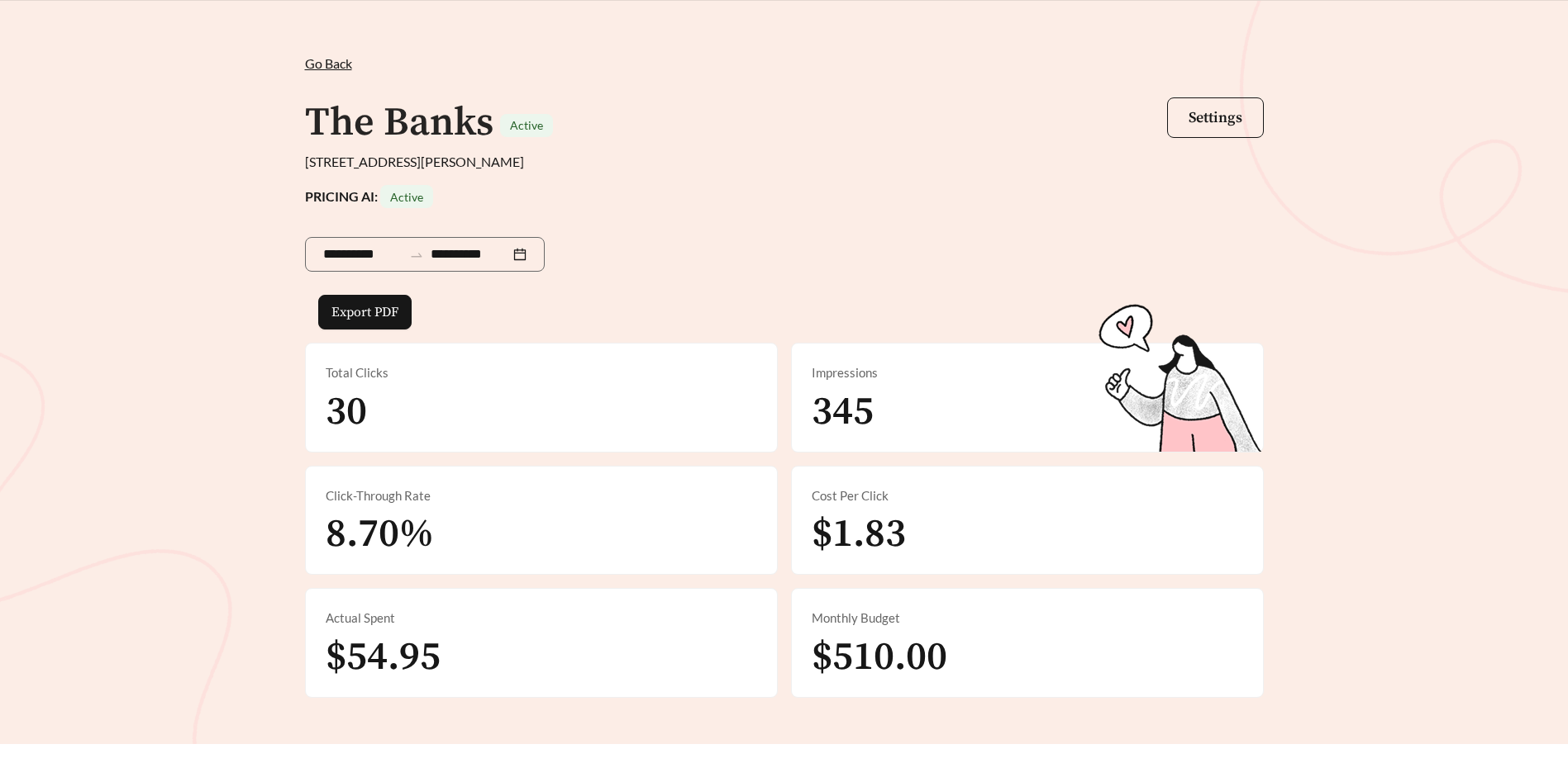
scroll to position [51, 0]
click at [373, 313] on span "Export PDF" at bounding box center [364, 313] width 67 height 20
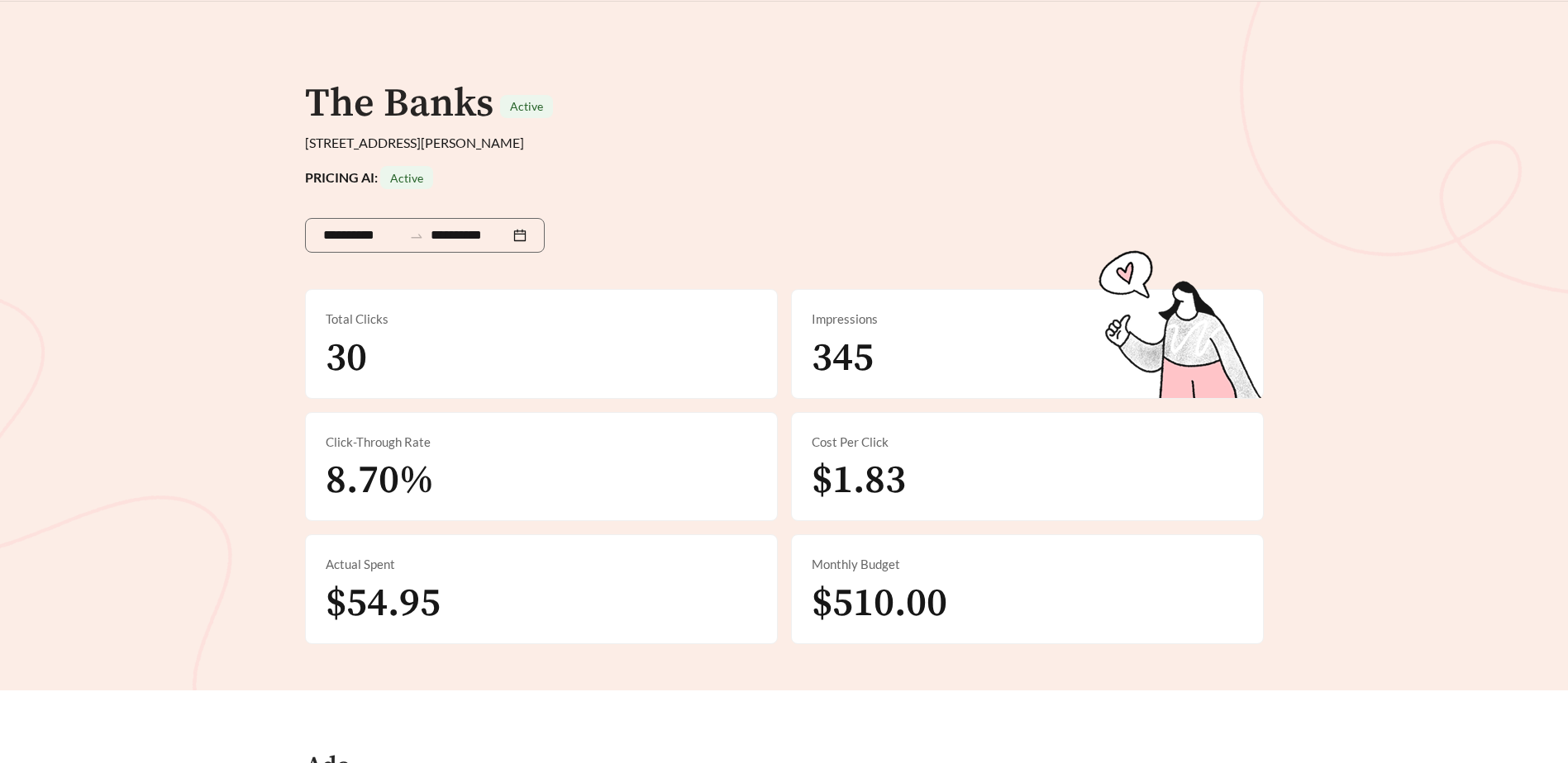
scroll to position [0, 0]
